Goal: Navigation & Orientation: Understand site structure

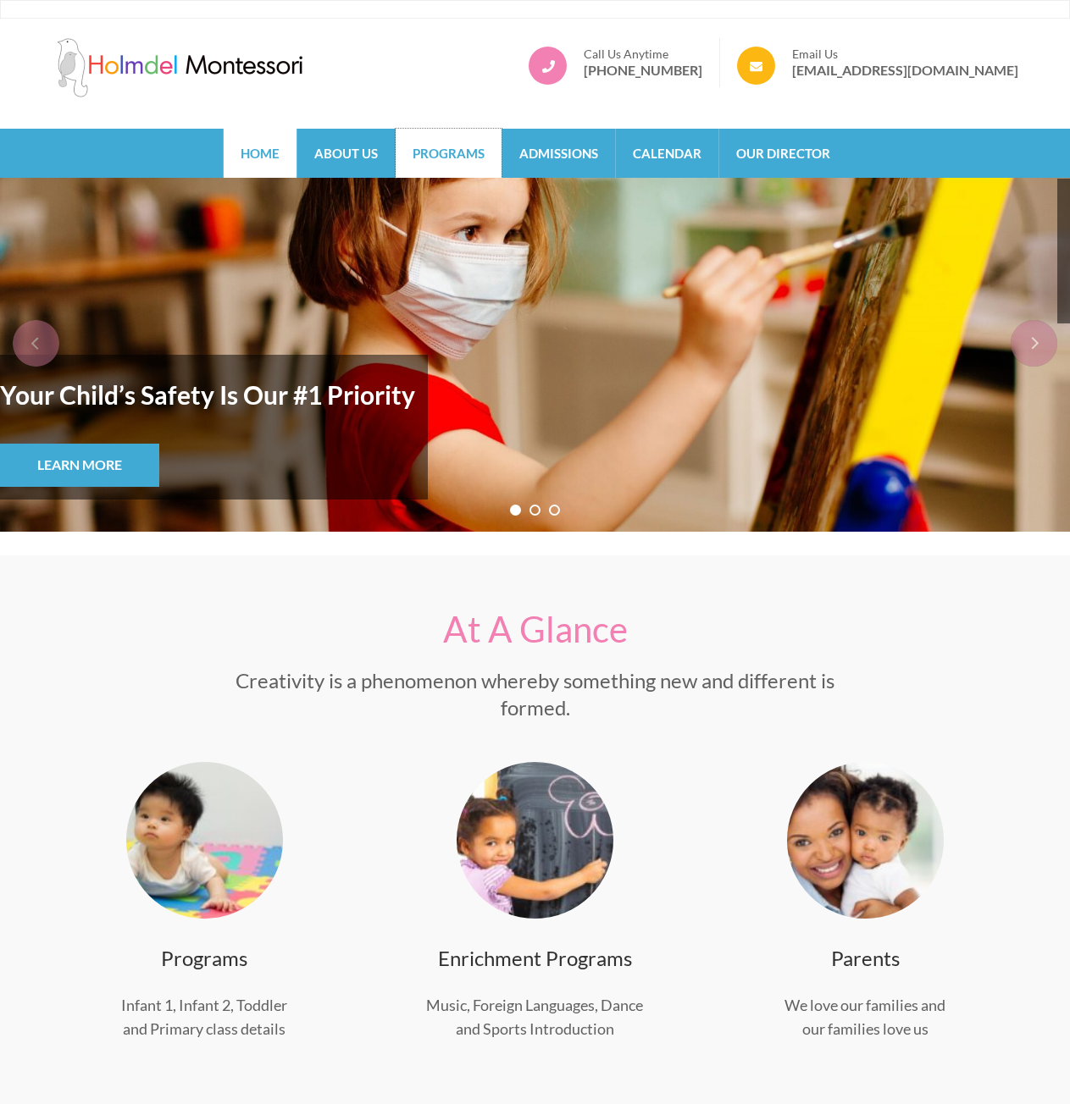
click at [459, 146] on link "Programs" at bounding box center [448, 153] width 106 height 49
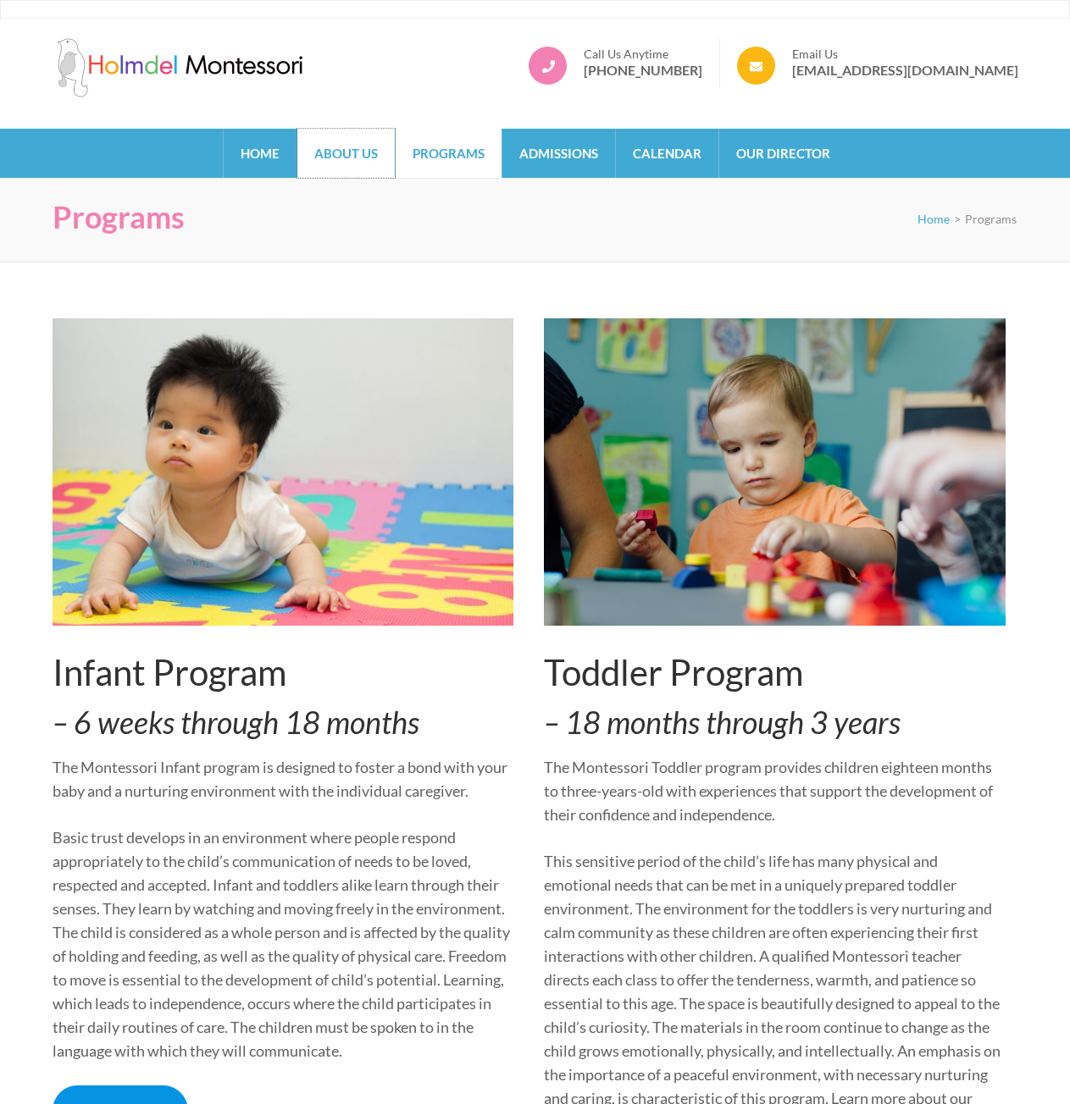
click at [380, 148] on link "About Us" at bounding box center [345, 153] width 97 height 49
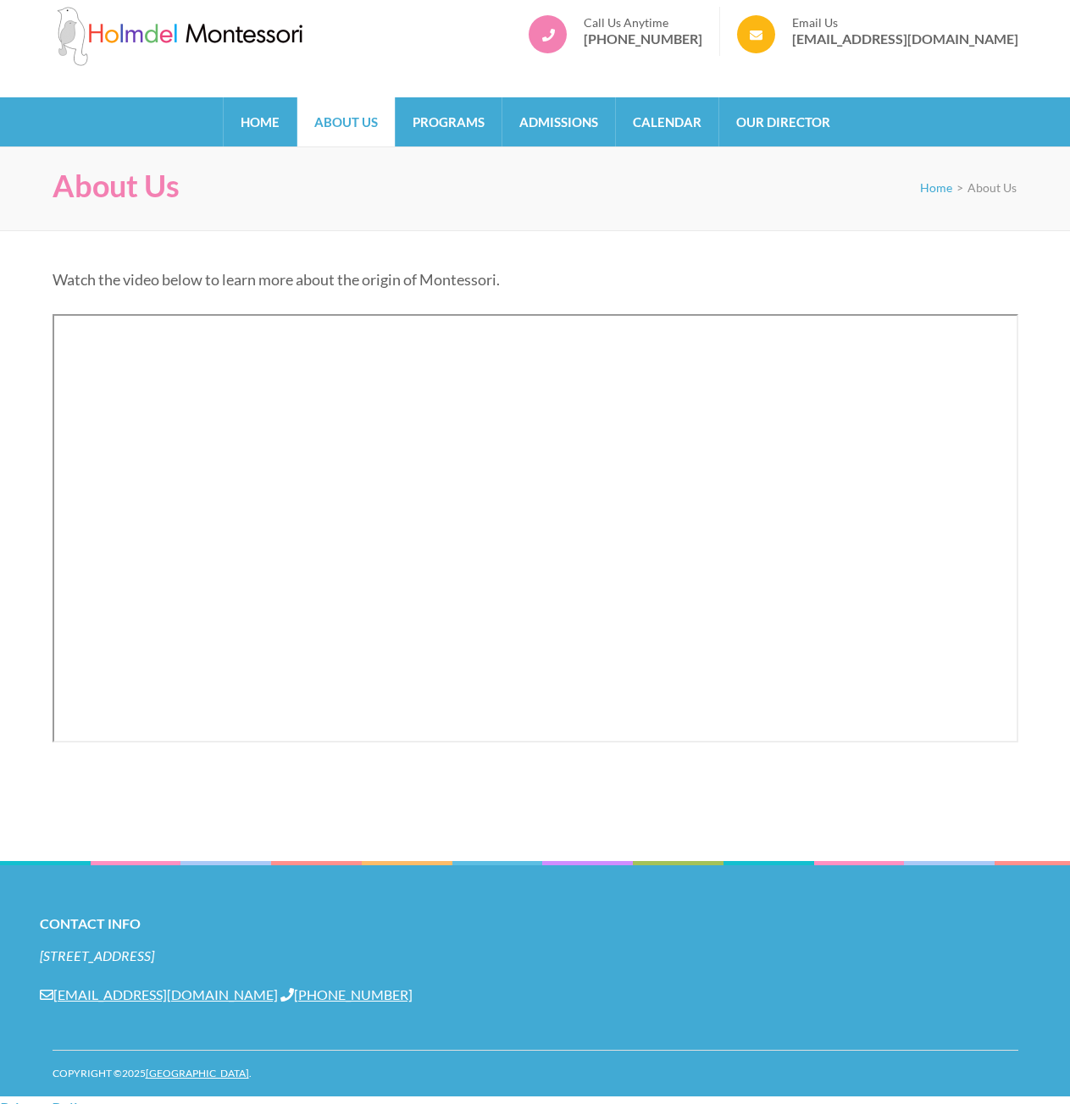
scroll to position [47, 0]
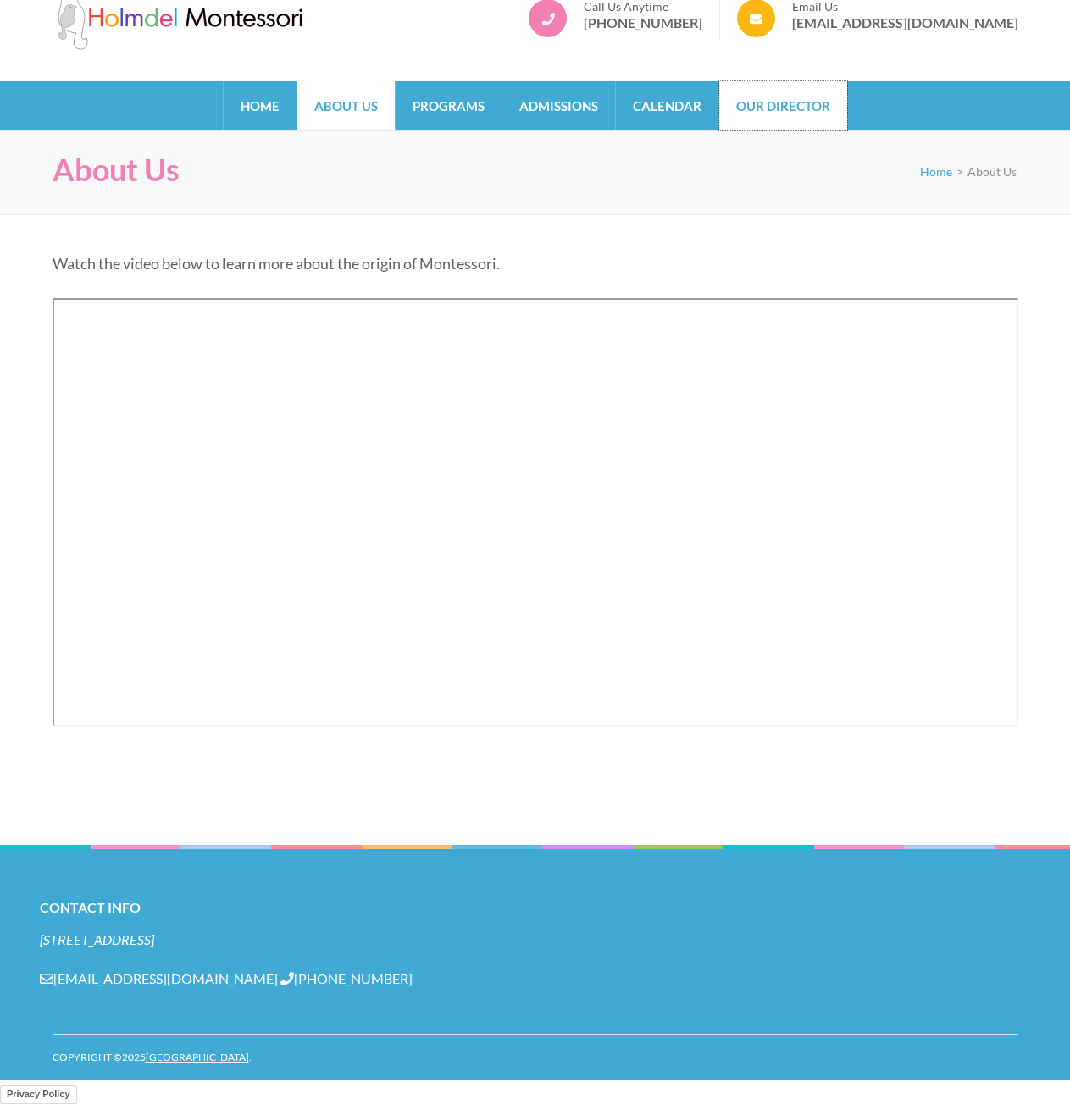
click at [754, 112] on link "Our Director" at bounding box center [783, 105] width 128 height 49
